Goal: Information Seeking & Learning: Learn about a topic

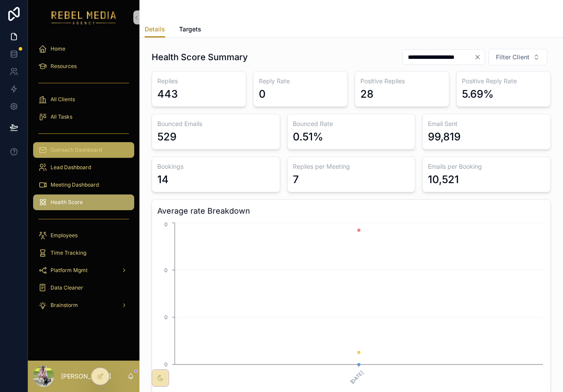
click at [89, 149] on span "Outreach Dashboard" at bounding box center [76, 149] width 51 height 7
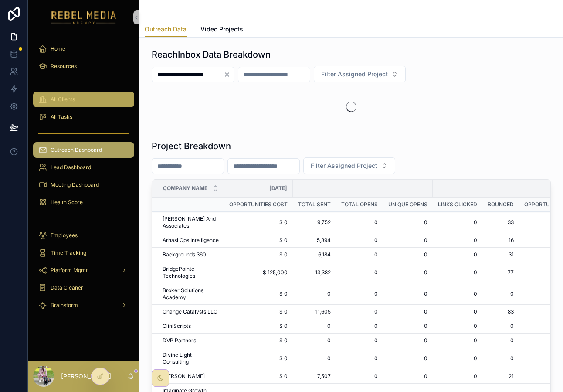
click at [87, 94] on div "All Clients" at bounding box center [83, 99] width 91 height 14
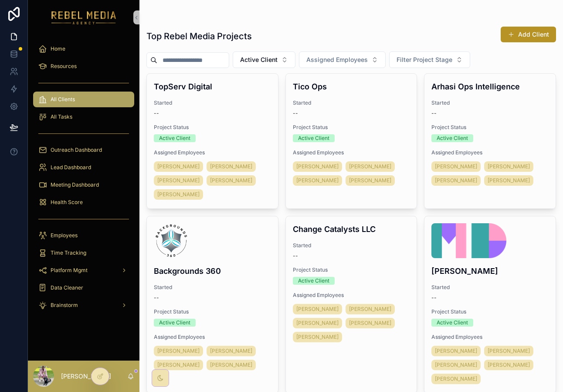
click at [87, 109] on div "All Tasks" at bounding box center [84, 116] width 112 height 17
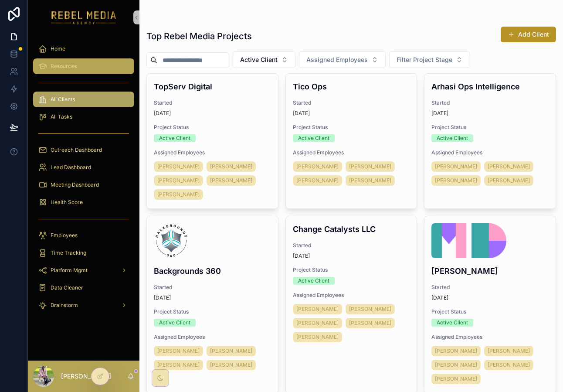
click at [87, 69] on div "Resources" at bounding box center [83, 66] width 91 height 14
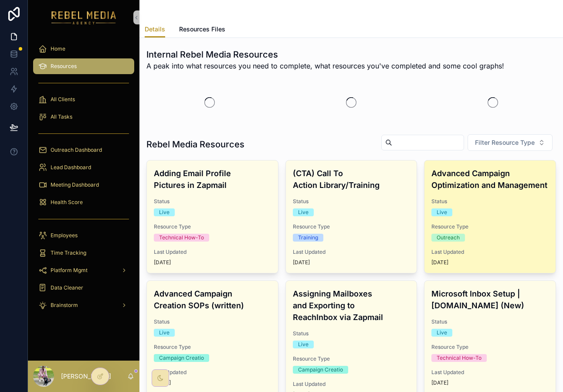
click at [492, 232] on div "Resource Type Outreach" at bounding box center [489, 232] width 117 height 18
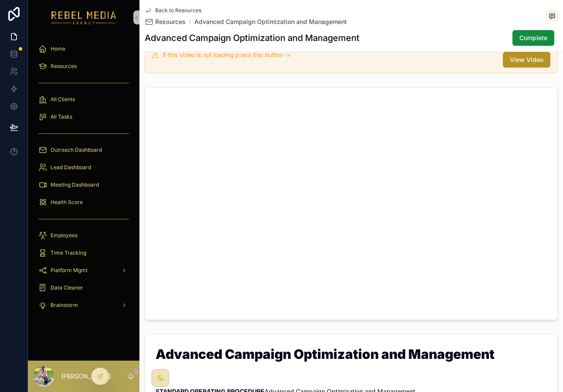
scroll to position [87, 0]
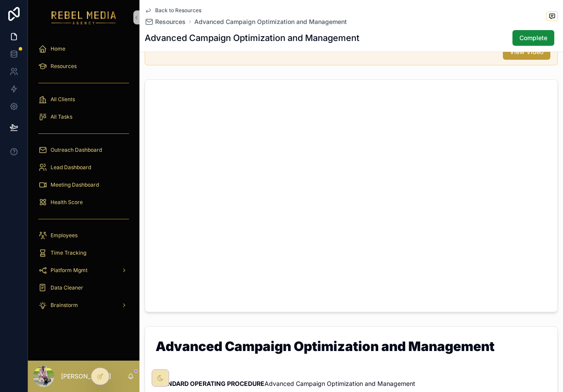
click at [519, 58] on button "View Video" at bounding box center [527, 52] width 48 height 16
click at [78, 188] on div "Meeting Dashboard" at bounding box center [83, 185] width 91 height 14
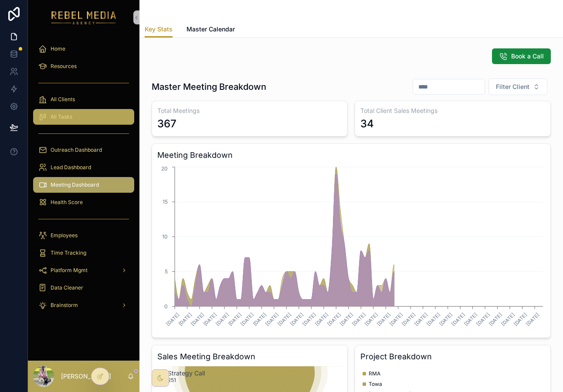
click at [94, 122] on div "All Tasks" at bounding box center [83, 117] width 91 height 14
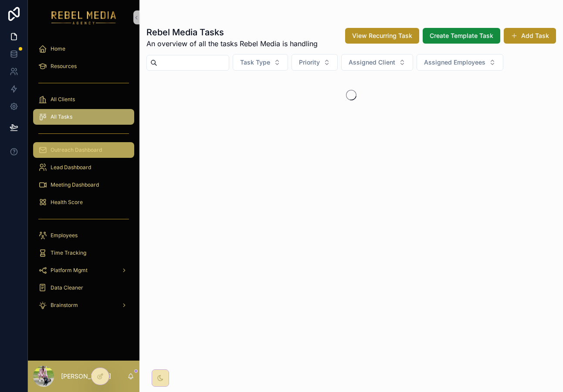
click at [94, 148] on span "Outreach Dashboard" at bounding box center [76, 149] width 51 height 7
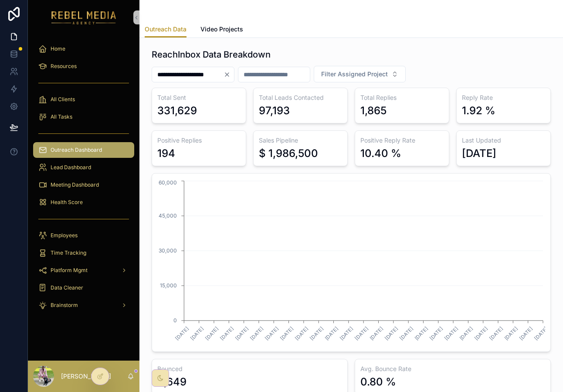
click at [224, 74] on input "**********" at bounding box center [187, 74] width 71 height 12
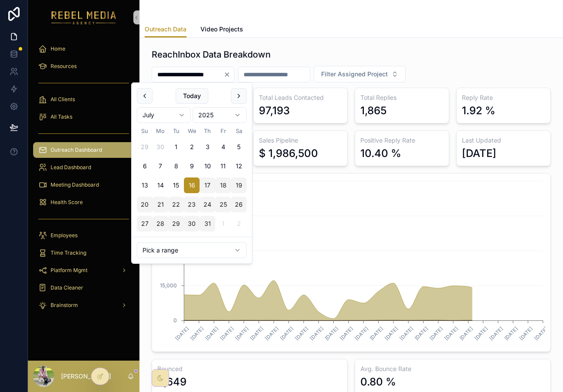
click at [301, 131] on div "Sales Pipeline $ 1,986,500" at bounding box center [300, 148] width 95 height 36
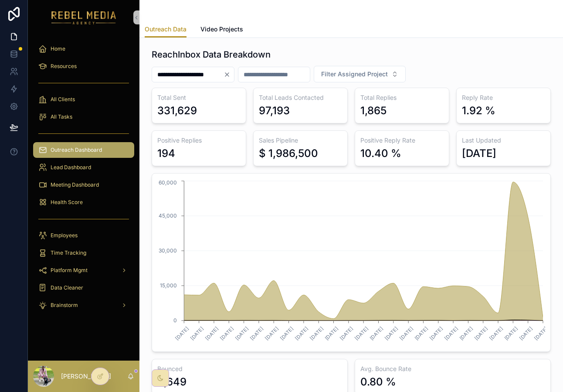
click at [310, 78] on input "scrollable content" at bounding box center [273, 74] width 71 height 12
click at [386, 78] on span "Filter Assigned Project" at bounding box center [354, 74] width 67 height 9
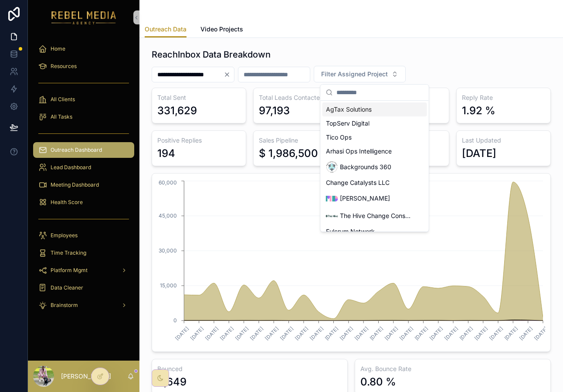
click at [384, 108] on div "AgTax Solutions" at bounding box center [375, 109] width 105 height 14
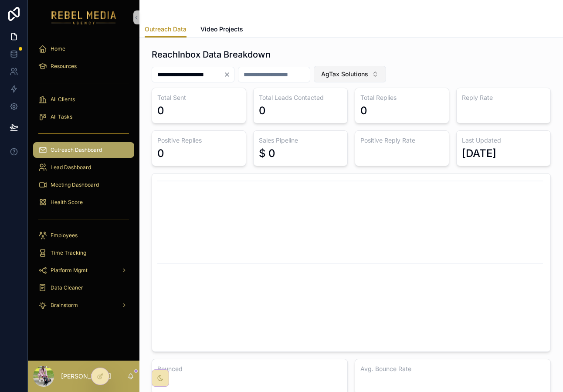
click at [385, 78] on button "AgTax Solutions" at bounding box center [350, 74] width 72 height 17
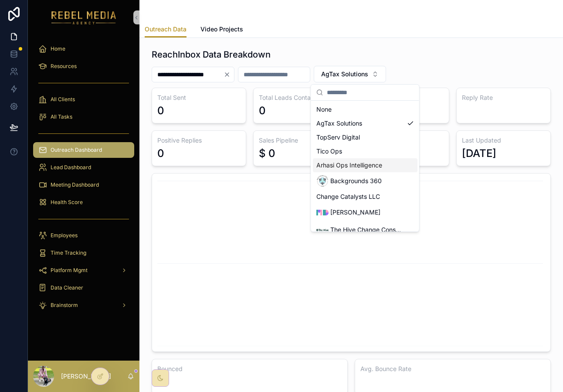
click at [361, 163] on span "Arhasi Ops Intelligence" at bounding box center [349, 165] width 66 height 9
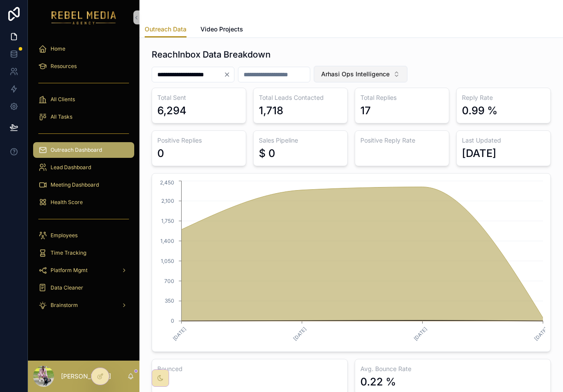
click at [370, 72] on span "Arhasi Ops Intelligence" at bounding box center [355, 74] width 68 height 9
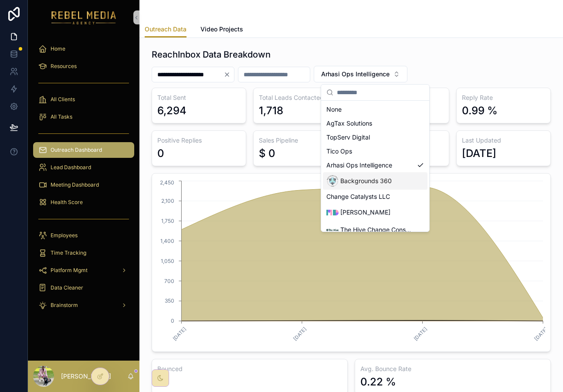
click at [359, 180] on span "Backgrounds 360" at bounding box center [365, 181] width 51 height 9
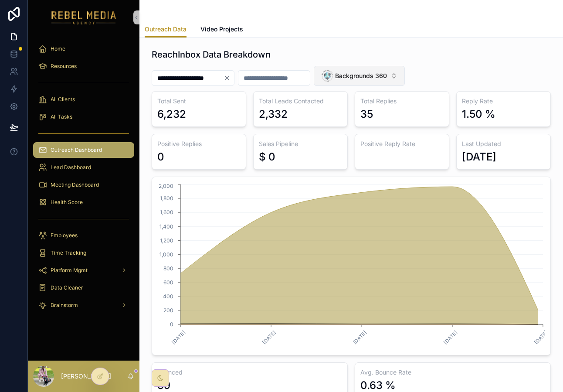
click at [385, 80] on div "Backgrounds 360" at bounding box center [354, 76] width 66 height 12
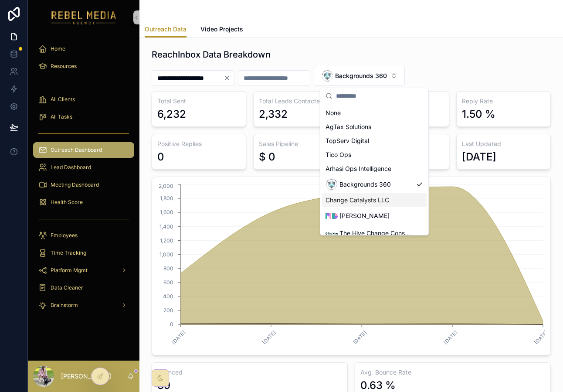
click at [372, 199] on span "Change Catalysts LLC" at bounding box center [358, 200] width 64 height 9
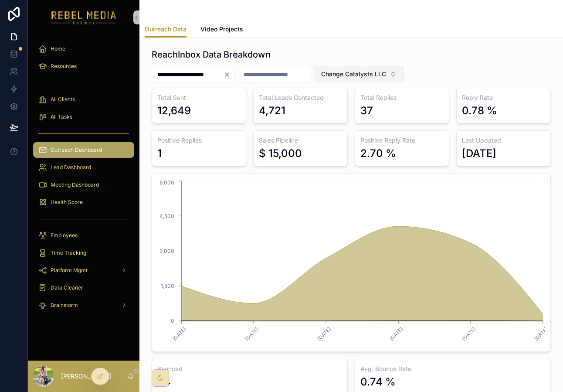
click at [385, 75] on span "Change Catalysts LLC" at bounding box center [353, 74] width 65 height 9
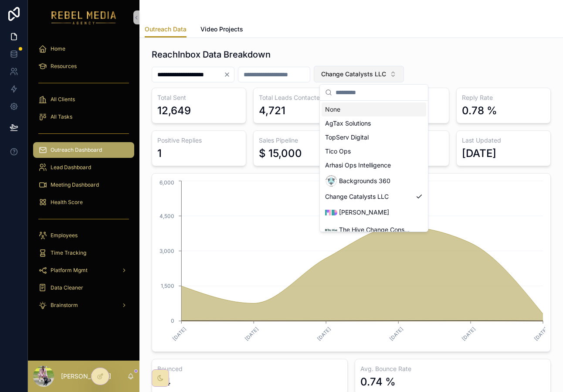
click at [385, 75] on span "Change Catalysts LLC" at bounding box center [353, 74] width 65 height 9
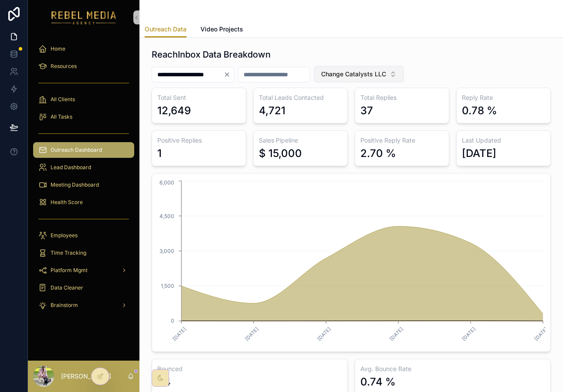
click at [385, 75] on span "Change Catalysts LLC" at bounding box center [353, 74] width 65 height 9
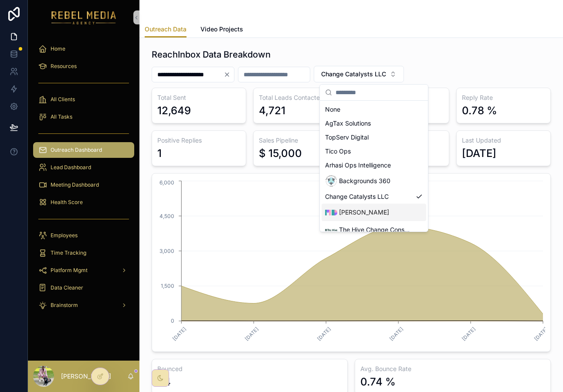
click at [377, 211] on span "[PERSON_NAME]" at bounding box center [364, 212] width 50 height 9
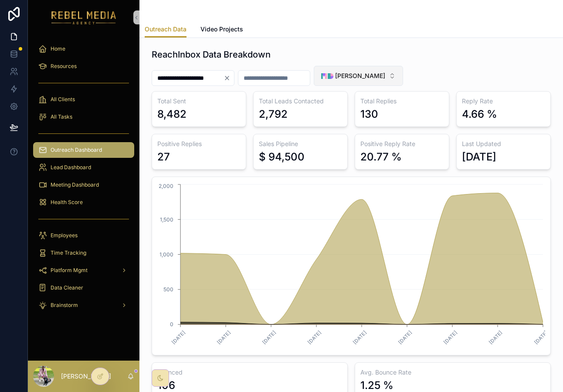
click at [385, 75] on span "[PERSON_NAME]" at bounding box center [360, 75] width 50 height 9
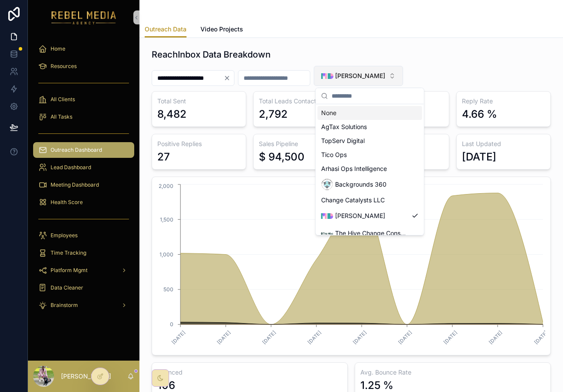
click at [385, 77] on span "[PERSON_NAME]" at bounding box center [360, 75] width 50 height 9
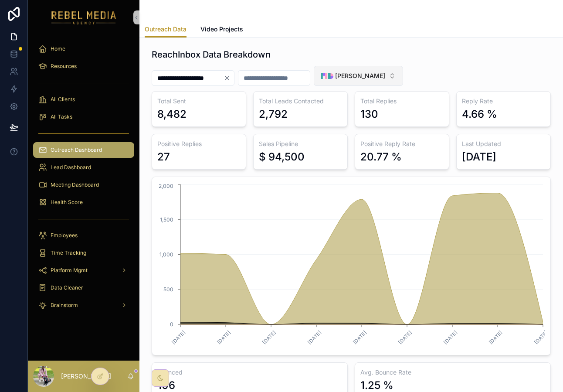
click at [385, 78] on span "[PERSON_NAME]" at bounding box center [360, 75] width 50 height 9
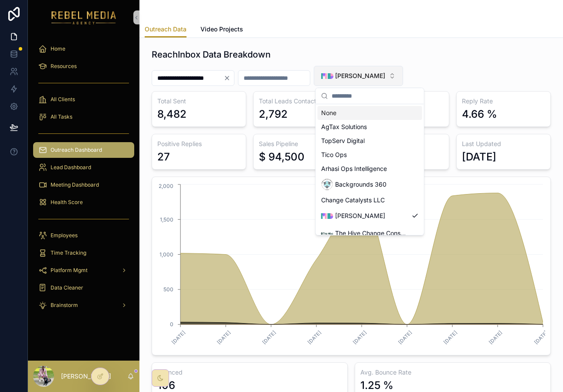
click at [385, 78] on span "[PERSON_NAME]" at bounding box center [360, 75] width 50 height 9
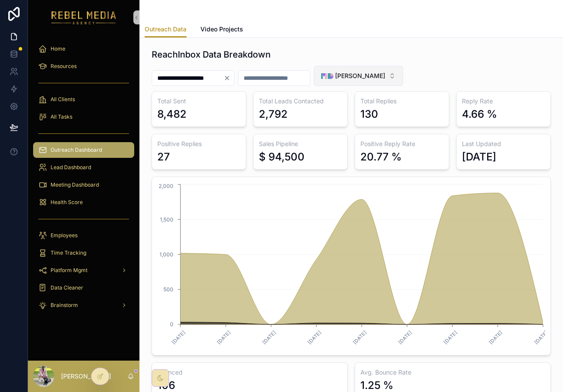
click at [385, 85] on button "[PERSON_NAME]" at bounding box center [358, 76] width 89 height 20
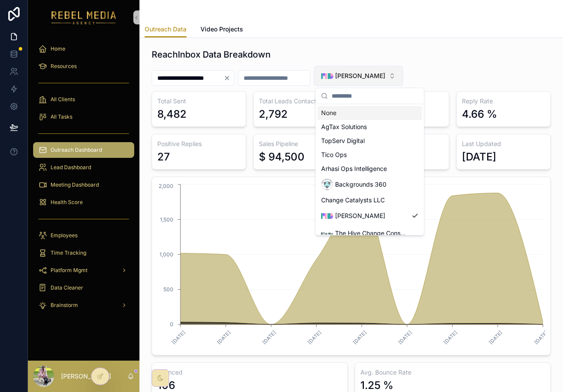
click at [385, 70] on div "[PERSON_NAME]" at bounding box center [353, 76] width 64 height 12
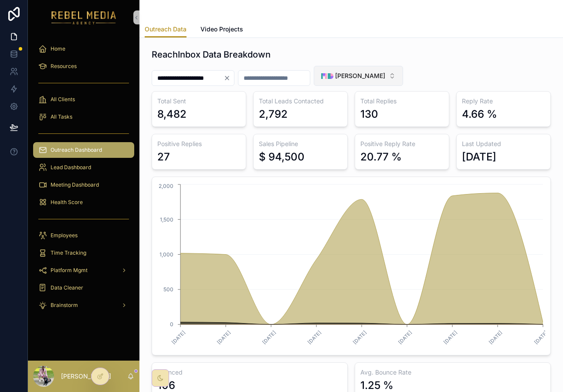
click at [385, 70] on div "[PERSON_NAME]" at bounding box center [353, 76] width 64 height 12
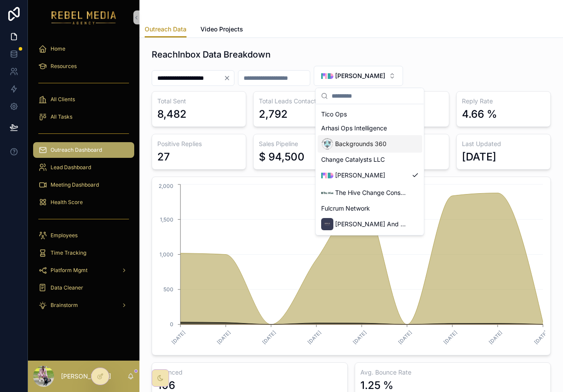
scroll to position [44, 0]
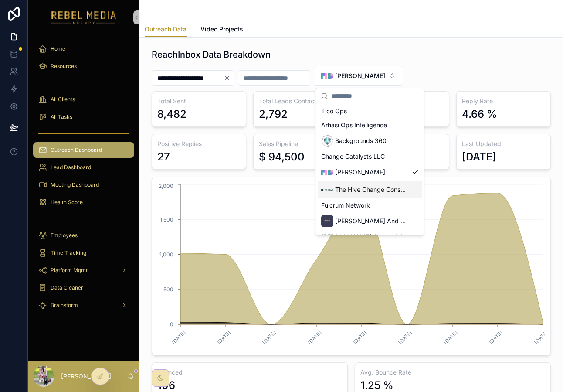
click at [380, 193] on span "The Hive Change Consultancy Ltd" at bounding box center [371, 189] width 73 height 9
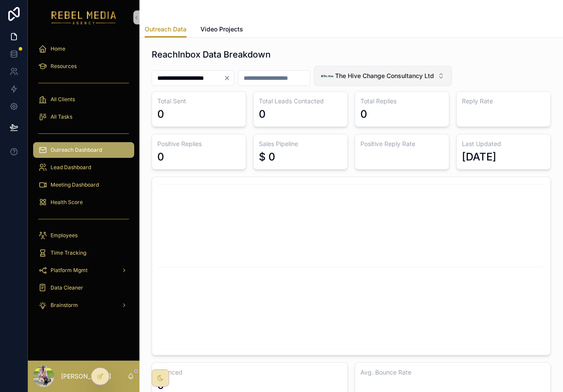
click at [389, 71] on div "The Hive Change Consultancy Ltd" at bounding box center [377, 76] width 113 height 12
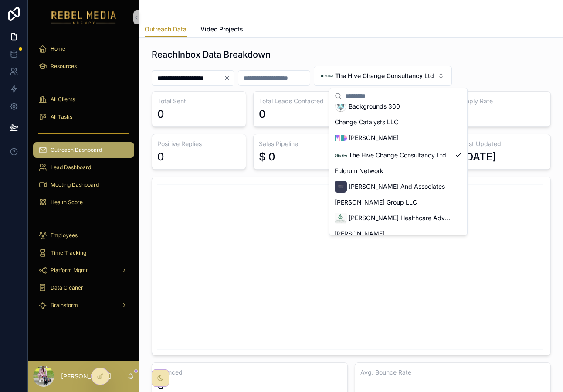
scroll to position [84, 0]
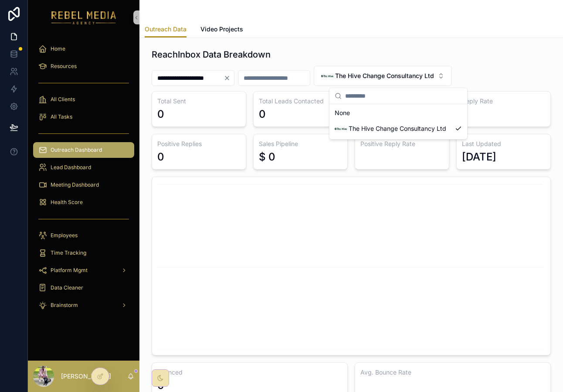
click at [298, 107] on div "0" at bounding box center [300, 114] width 83 height 14
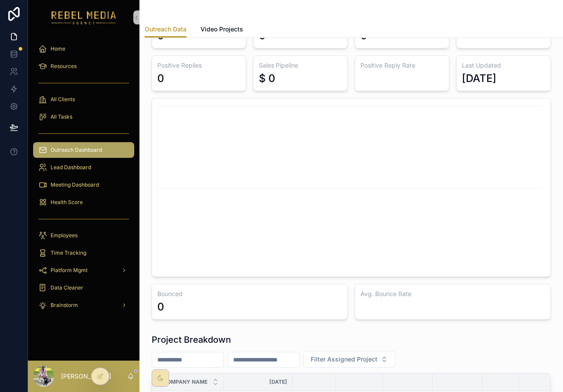
scroll to position [0, 0]
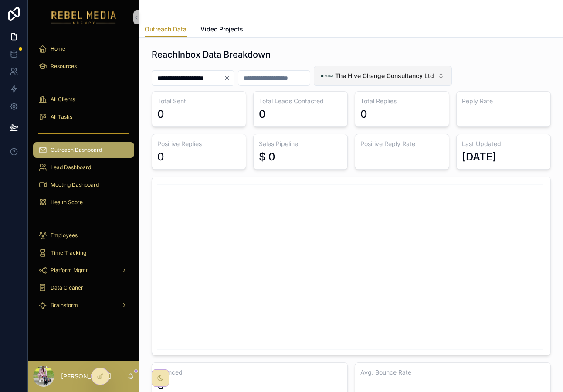
click at [388, 77] on span "The Hive Change Consultancy Ltd" at bounding box center [384, 75] width 99 height 9
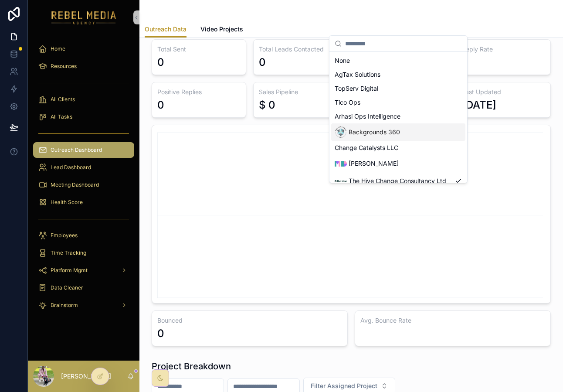
scroll to position [51, 0]
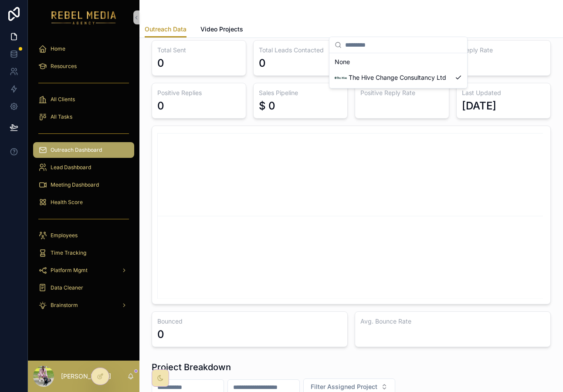
click at [297, 181] on icon "chart" at bounding box center [351, 214] width 388 height 167
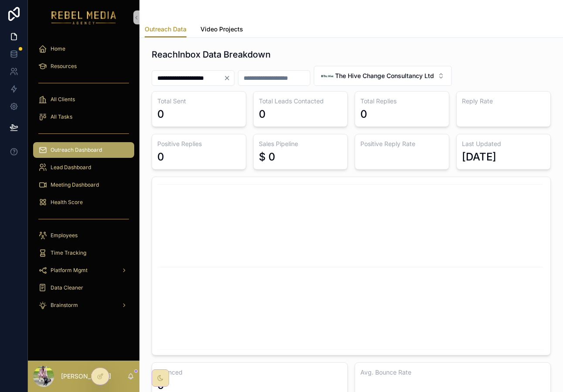
click at [234, 28] on span "Video Projects" at bounding box center [221, 29] width 43 height 9
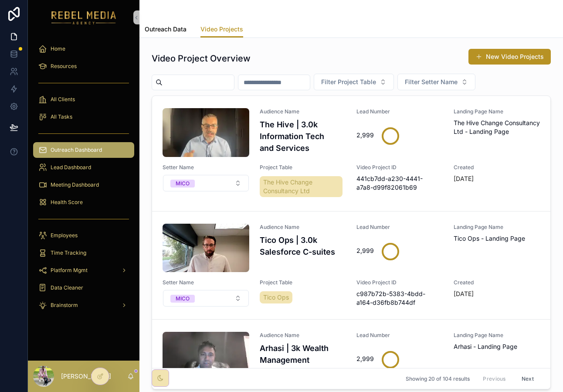
click at [174, 37] on link "Outreach Data" at bounding box center [166, 29] width 42 height 17
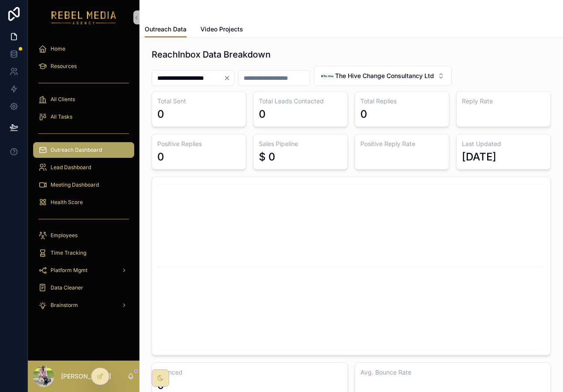
click at [171, 28] on span "Outreach Data" at bounding box center [166, 29] width 42 height 9
click at [394, 82] on button "The Hive Change Consultancy Ltd" at bounding box center [383, 76] width 138 height 20
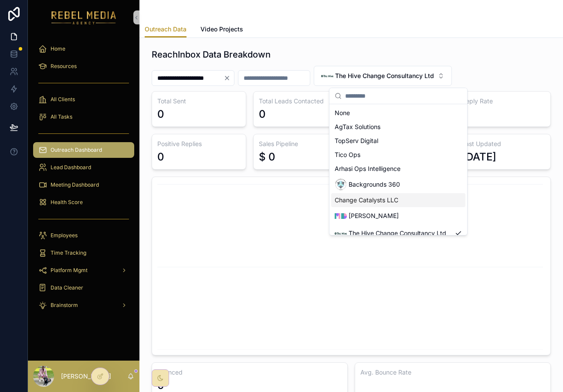
scroll to position [34, 0]
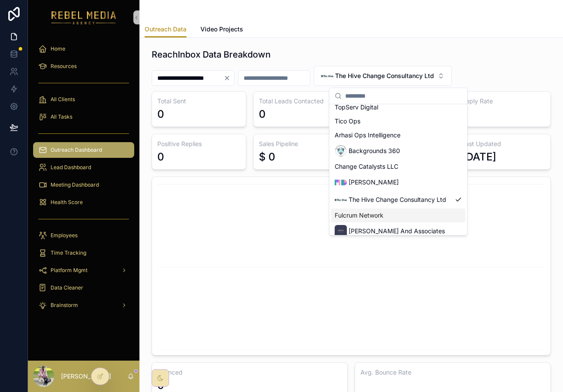
click at [368, 214] on span "Fulcrum Network" at bounding box center [359, 215] width 49 height 9
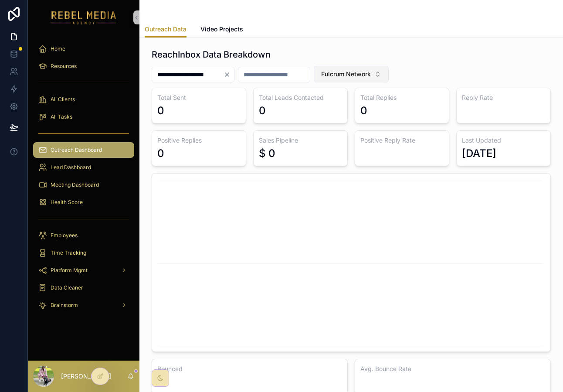
click at [359, 72] on span "Fulcrum Network" at bounding box center [346, 74] width 50 height 9
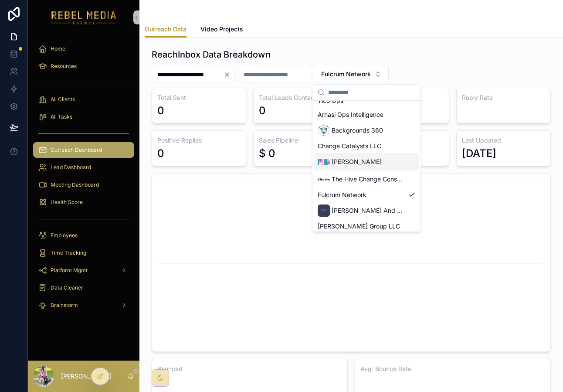
scroll to position [54, 0]
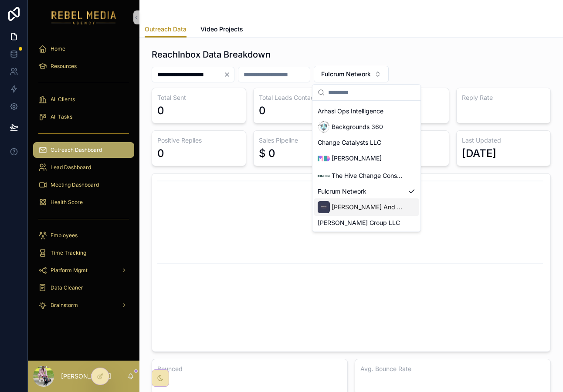
click at [359, 213] on div "[PERSON_NAME] And Associates" at bounding box center [361, 207] width 87 height 12
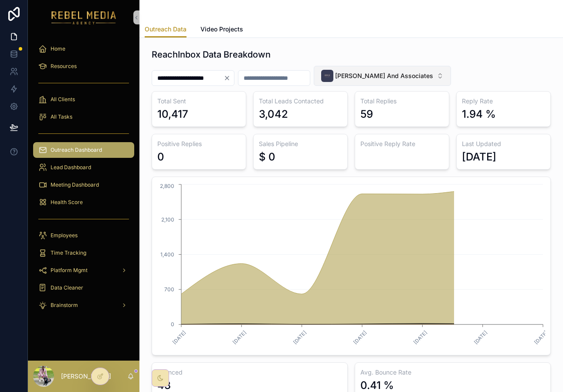
click at [386, 73] on span "[PERSON_NAME] And Associates" at bounding box center [384, 75] width 98 height 9
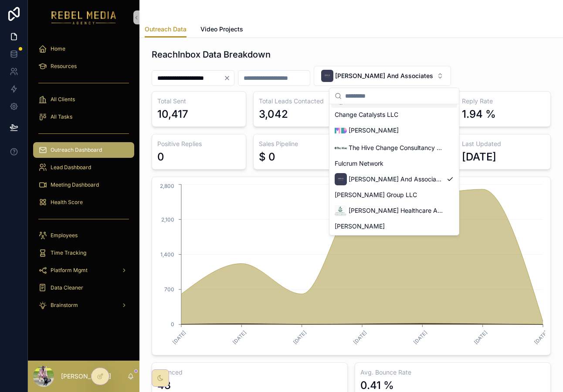
scroll to position [95, 0]
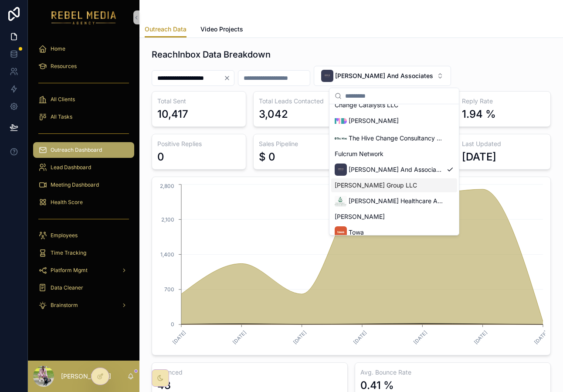
drag, startPoint x: 386, startPoint y: 186, endPoint x: 400, endPoint y: 52, distance: 135.0
click at [386, 186] on span "[PERSON_NAME] Group LLC" at bounding box center [376, 185] width 82 height 9
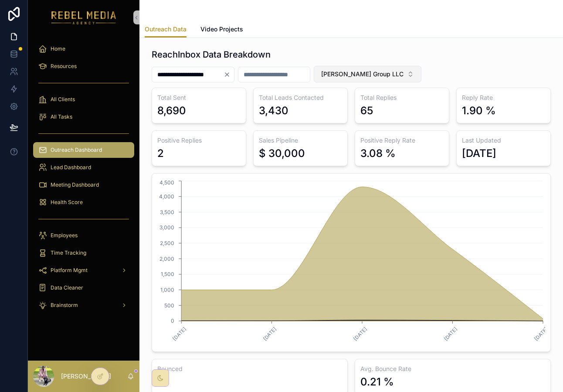
click at [371, 70] on span "[PERSON_NAME] Group LLC" at bounding box center [362, 74] width 82 height 9
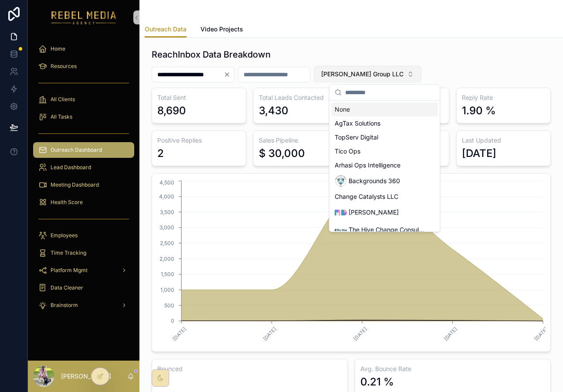
click at [371, 70] on span "[PERSON_NAME] Group LLC" at bounding box center [362, 74] width 82 height 9
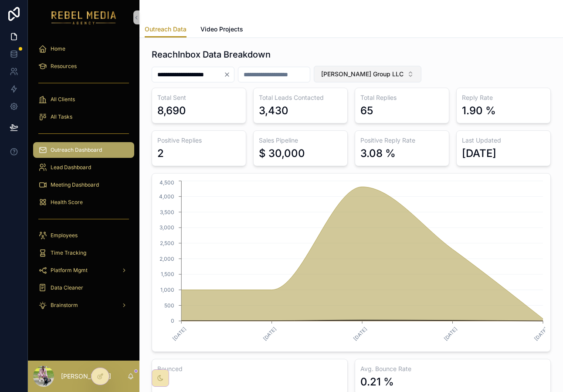
click at [371, 70] on span "[PERSON_NAME] Group LLC" at bounding box center [362, 74] width 82 height 9
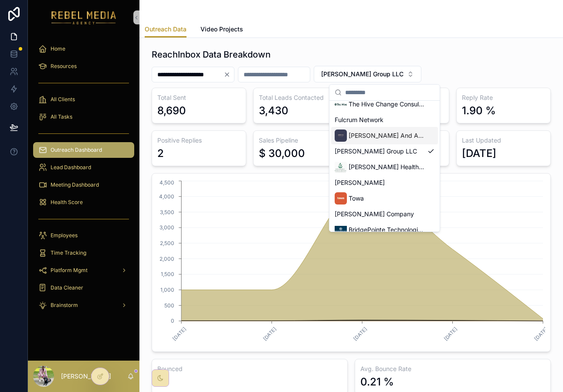
scroll to position [128, 0]
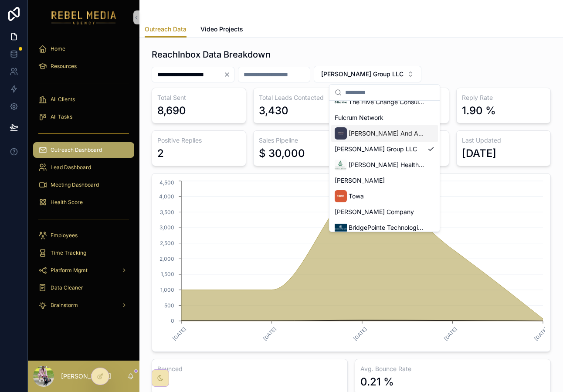
click at [378, 169] on span "[PERSON_NAME] Healthcare Advisors" at bounding box center [386, 164] width 75 height 9
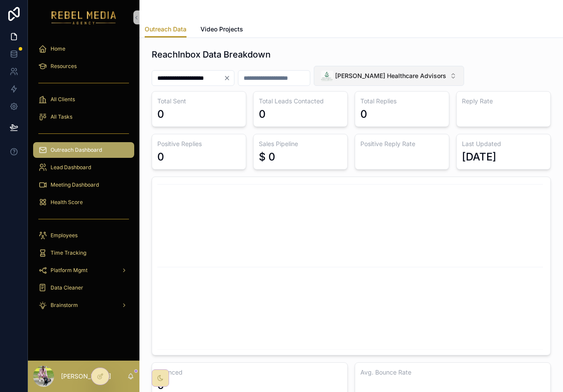
click at [405, 72] on span "[PERSON_NAME] Healthcare Advisors" at bounding box center [390, 75] width 111 height 9
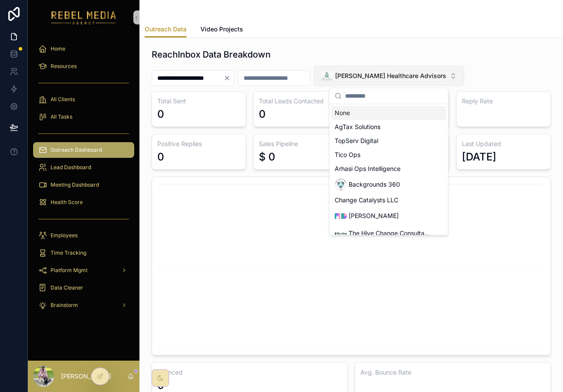
click at [406, 76] on span "[PERSON_NAME] Healthcare Advisors" at bounding box center [390, 75] width 111 height 9
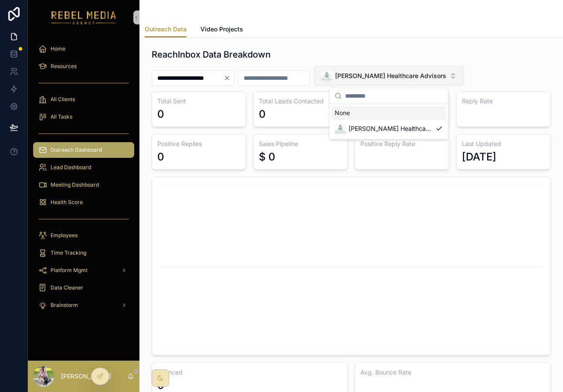
click at [406, 76] on span "[PERSON_NAME] Healthcare Advisors" at bounding box center [390, 75] width 111 height 9
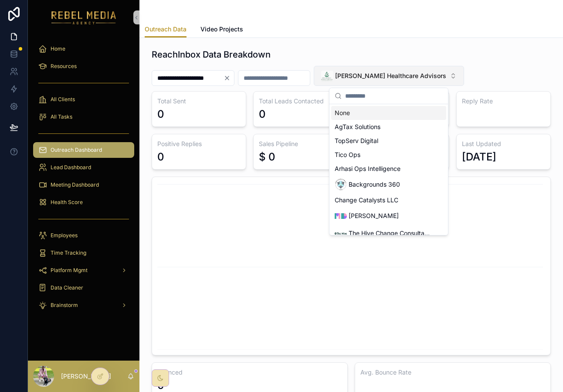
click at [406, 76] on span "[PERSON_NAME] Healthcare Advisors" at bounding box center [390, 75] width 111 height 9
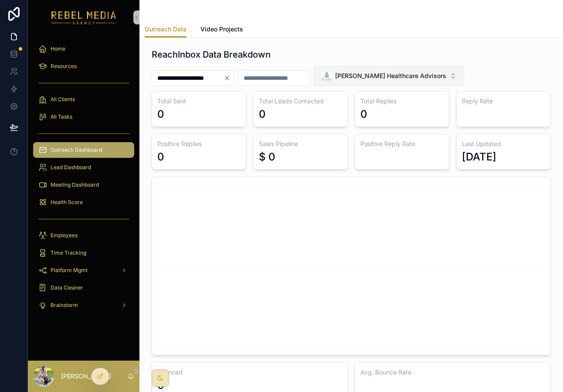
click at [406, 76] on span "[PERSON_NAME] Healthcare Advisors" at bounding box center [390, 75] width 111 height 9
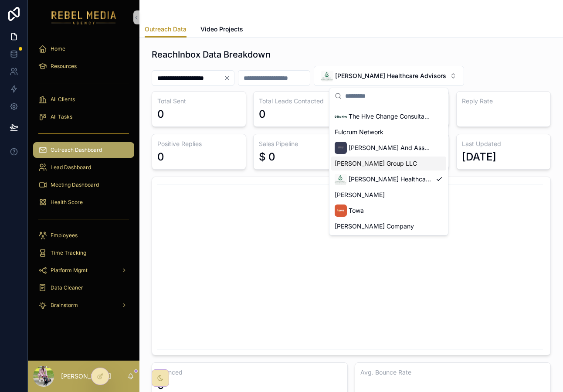
scroll to position [118, 0]
click at [389, 198] on div "[PERSON_NAME]" at bounding box center [388, 194] width 115 height 14
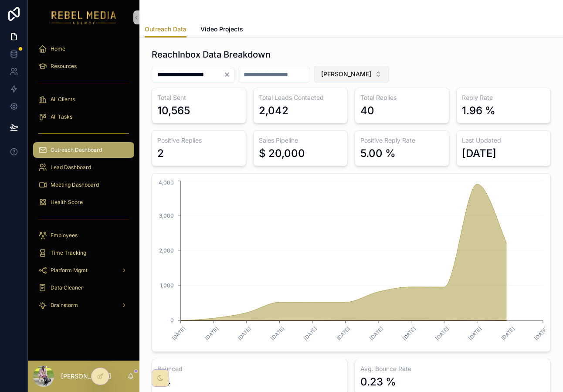
click at [358, 76] on span "[PERSON_NAME]" at bounding box center [346, 74] width 50 height 9
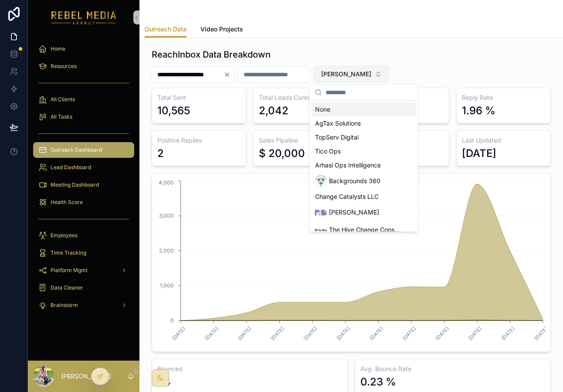
click at [357, 75] on span "[PERSON_NAME]" at bounding box center [346, 74] width 50 height 9
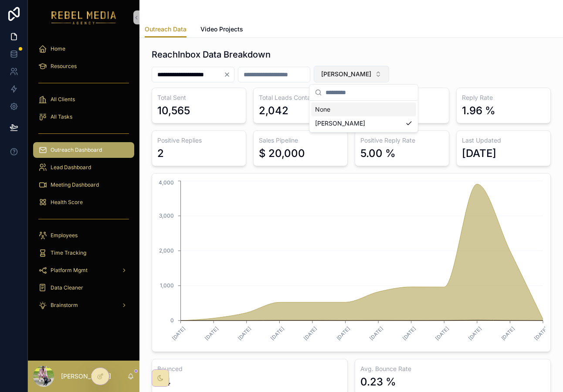
click at [357, 75] on span "[PERSON_NAME]" at bounding box center [346, 74] width 50 height 9
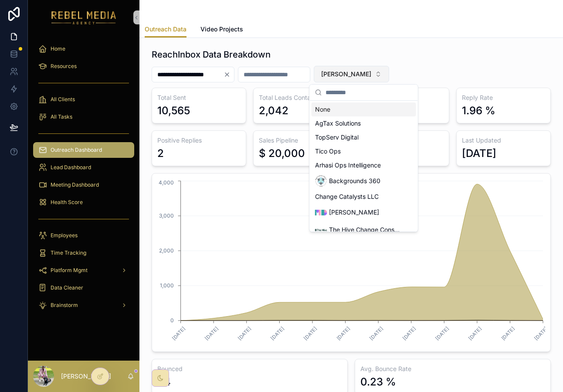
click at [357, 75] on span "[PERSON_NAME]" at bounding box center [346, 74] width 50 height 9
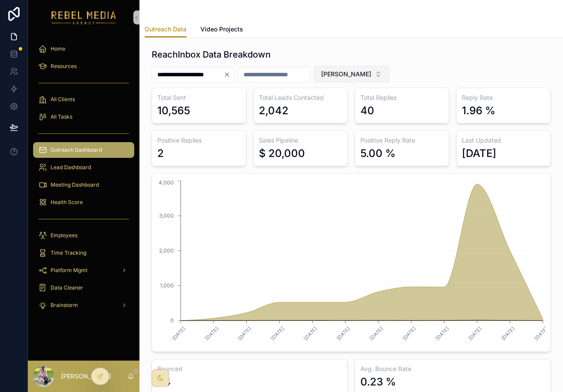
click at [357, 75] on span "[PERSON_NAME]" at bounding box center [346, 74] width 50 height 9
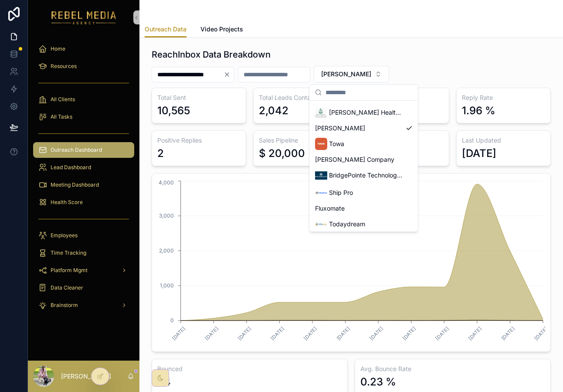
scroll to position [180, 0]
click at [370, 151] on div "Towa" at bounding box center [364, 144] width 105 height 17
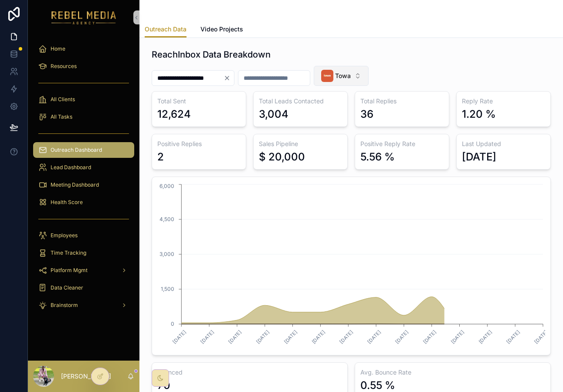
click at [351, 72] on span "Towa" at bounding box center [343, 75] width 16 height 9
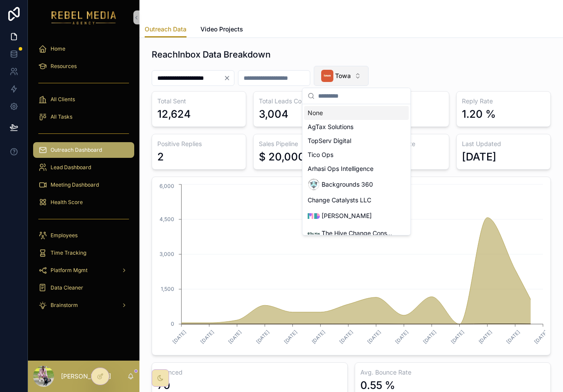
click at [351, 72] on span "Towa" at bounding box center [343, 75] width 16 height 9
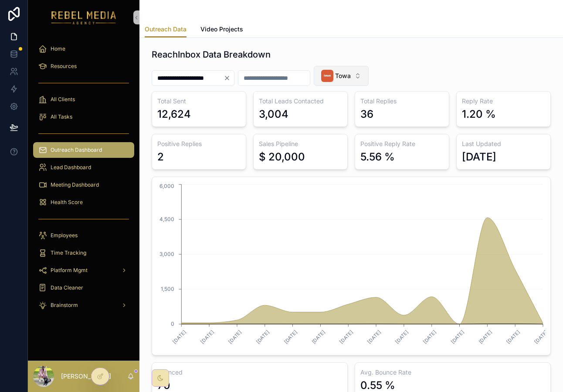
click at [351, 78] on span "Towa" at bounding box center [343, 75] width 16 height 9
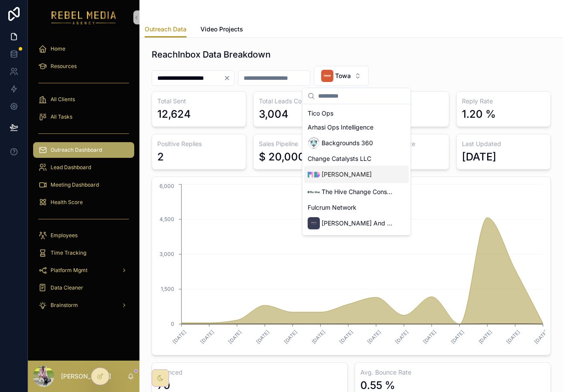
scroll to position [47, 0]
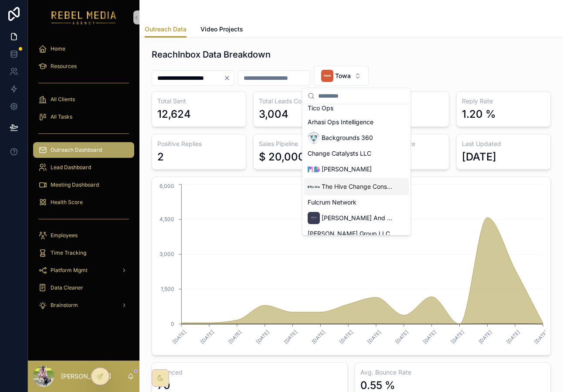
click at [358, 186] on span "The Hive Change Consultancy Ltd" at bounding box center [358, 186] width 73 height 9
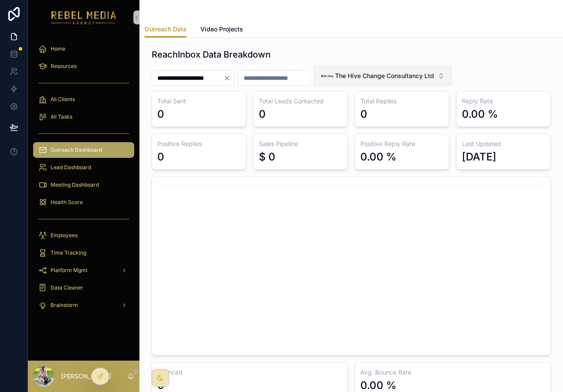
click at [357, 80] on div "The Hive Change Consultancy Ltd" at bounding box center [377, 76] width 113 height 12
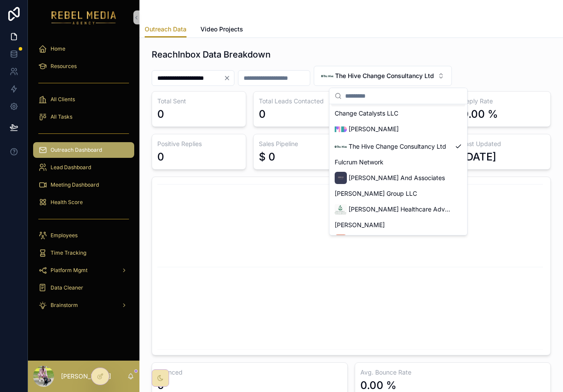
scroll to position [88, 0]
click at [378, 211] on span "[PERSON_NAME] Healthcare Advisors" at bounding box center [400, 208] width 103 height 9
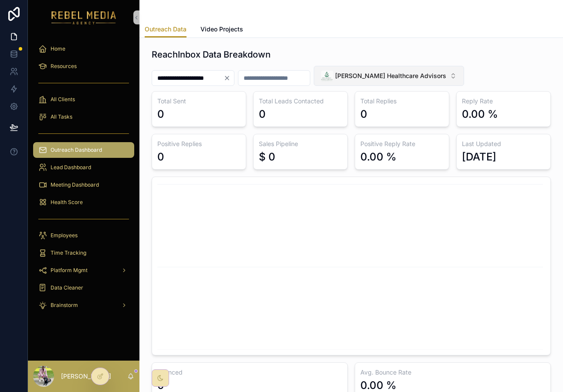
click at [384, 78] on span "[PERSON_NAME] Healthcare Advisors" at bounding box center [390, 75] width 111 height 9
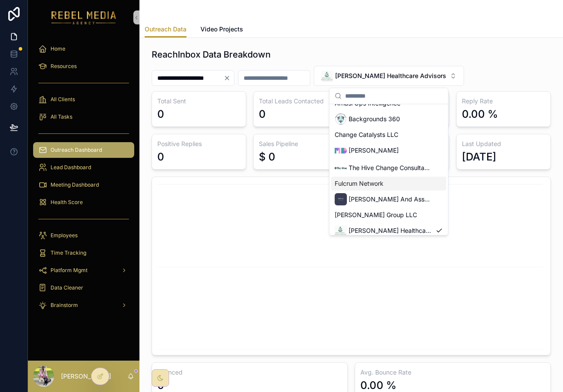
scroll to position [17, 0]
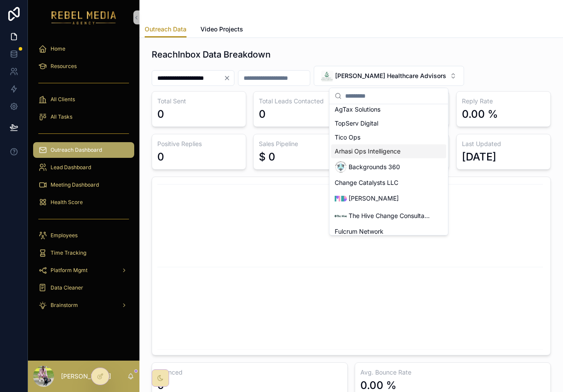
click at [387, 154] on span "Arhasi Ops Intelligence" at bounding box center [368, 151] width 66 height 9
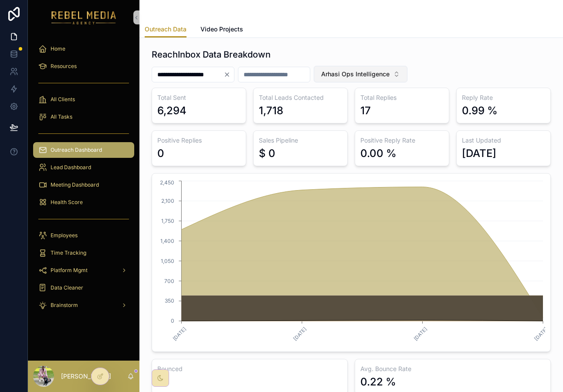
click at [367, 78] on span "Arhasi Ops Intelligence" at bounding box center [355, 74] width 68 height 9
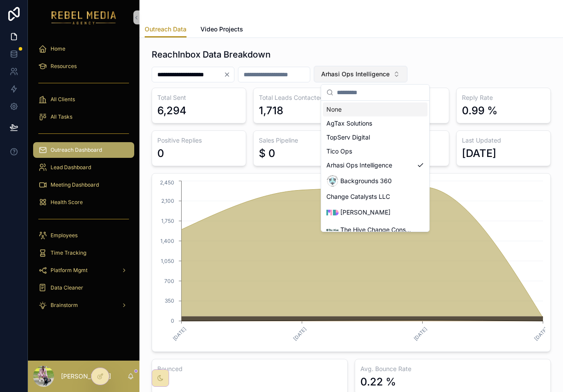
click at [367, 78] on span "Arhasi Ops Intelligence" at bounding box center [355, 74] width 68 height 9
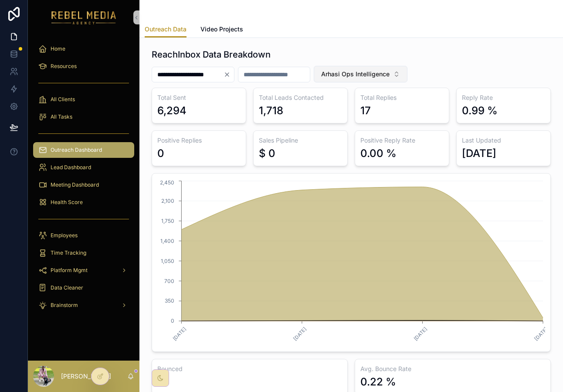
click at [367, 70] on span "Arhasi Ops Intelligence" at bounding box center [355, 74] width 68 height 9
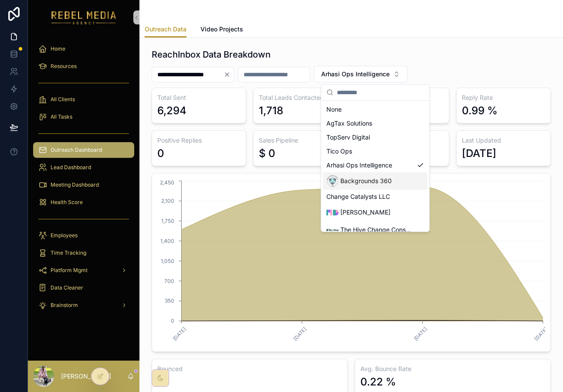
click at [371, 185] on span "Backgrounds 360" at bounding box center [365, 181] width 51 height 9
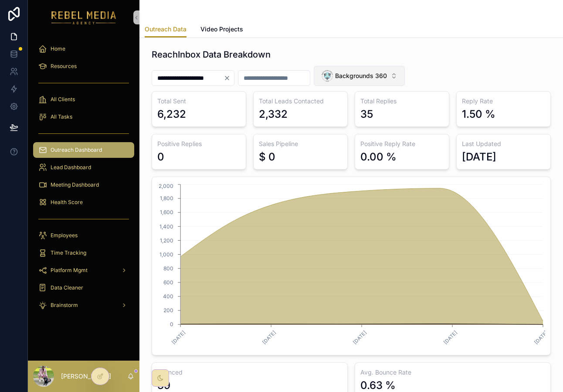
click at [374, 76] on span "Backgrounds 360" at bounding box center [361, 75] width 52 height 9
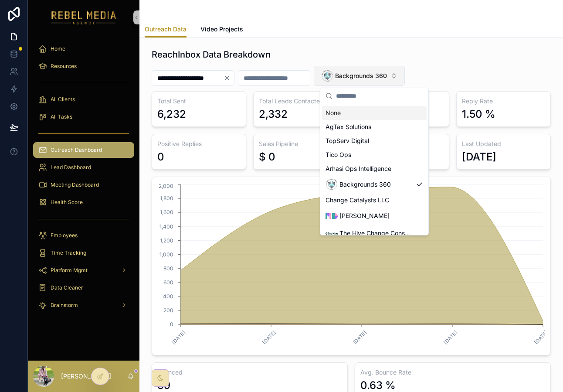
click at [374, 76] on span "Backgrounds 360" at bounding box center [361, 75] width 52 height 9
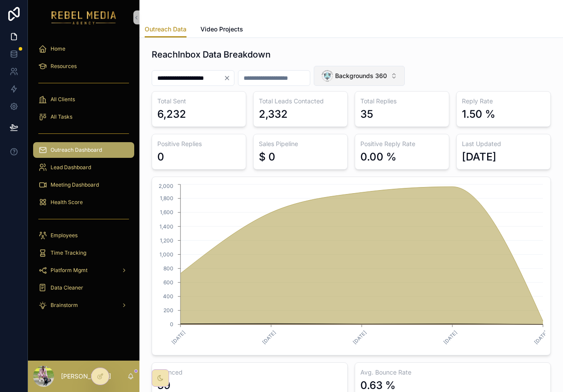
click at [374, 76] on span "Backgrounds 360" at bounding box center [361, 75] width 52 height 9
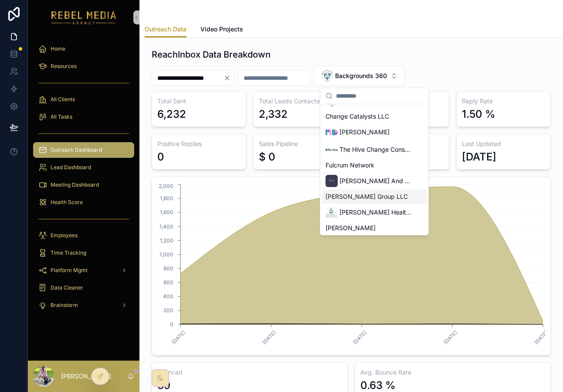
scroll to position [87, 0]
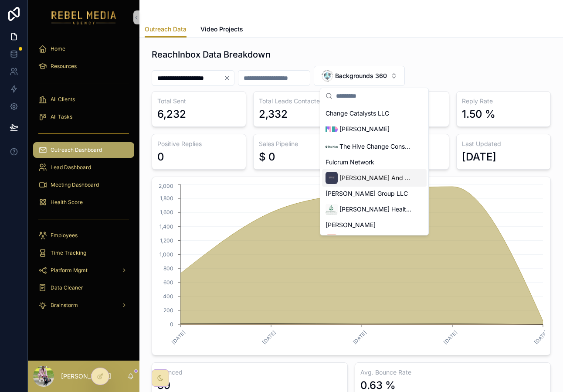
click at [375, 185] on div "[PERSON_NAME] And Associates" at bounding box center [374, 177] width 105 height 17
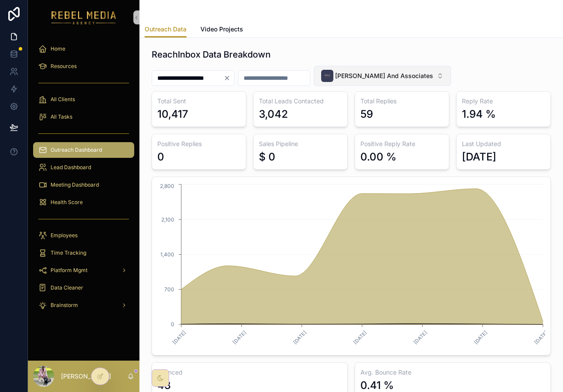
click at [377, 74] on span "[PERSON_NAME] And Associates" at bounding box center [384, 75] width 98 height 9
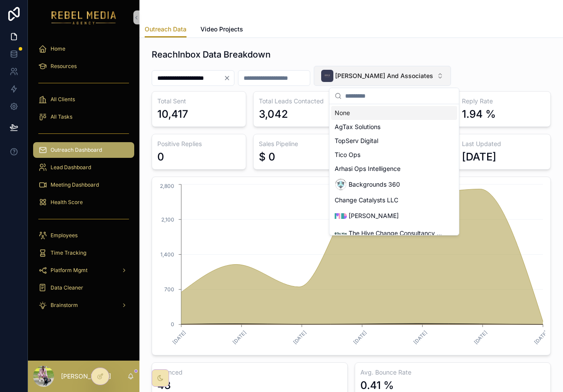
click at [377, 74] on span "[PERSON_NAME] And Associates" at bounding box center [384, 75] width 98 height 9
